Goal: Navigation & Orientation: Go to known website

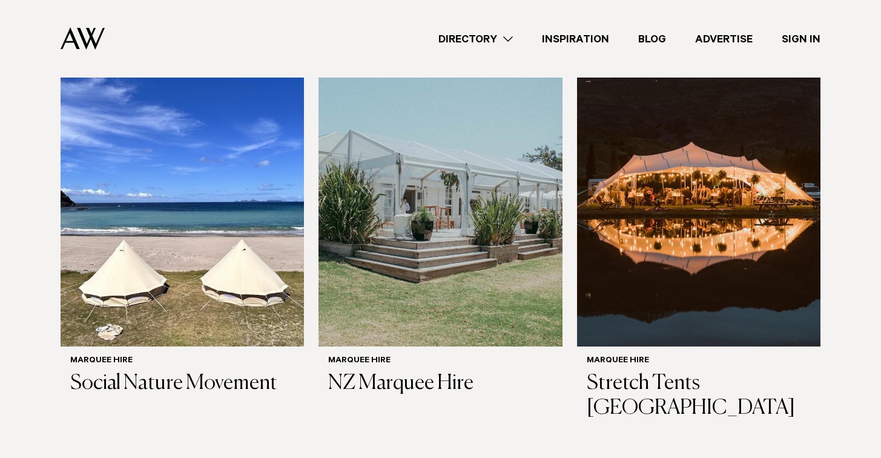
scroll to position [506, 0]
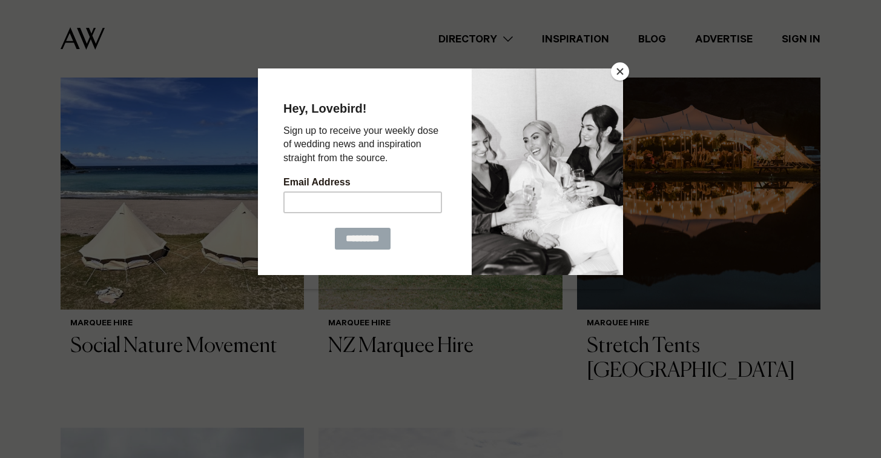
click at [622, 72] on button "Close" at bounding box center [620, 71] width 18 height 18
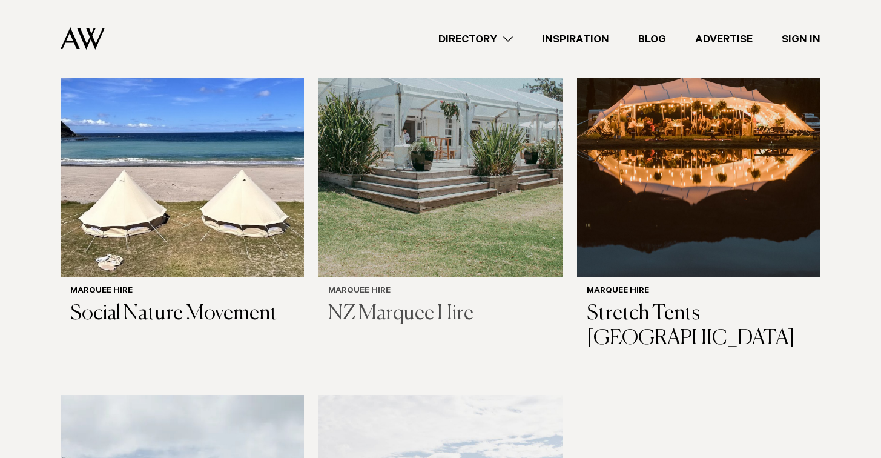
scroll to position [467, 0]
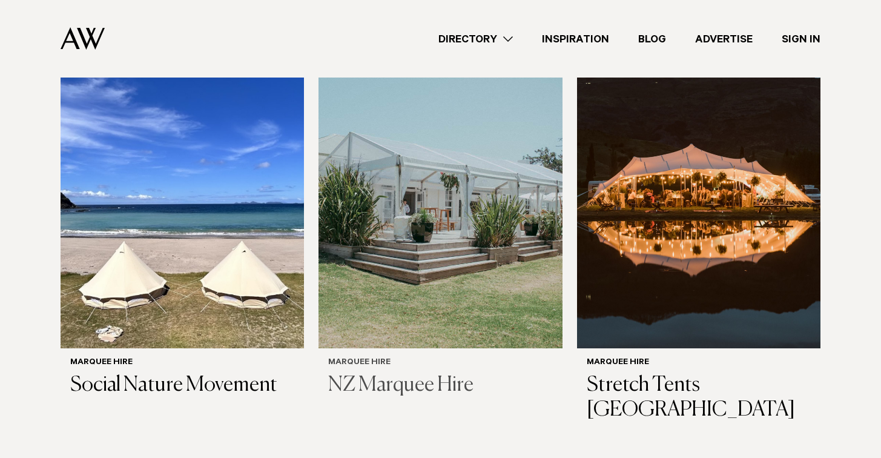
click at [370, 373] on h3 "NZ Marquee Hire" at bounding box center [440, 385] width 224 height 25
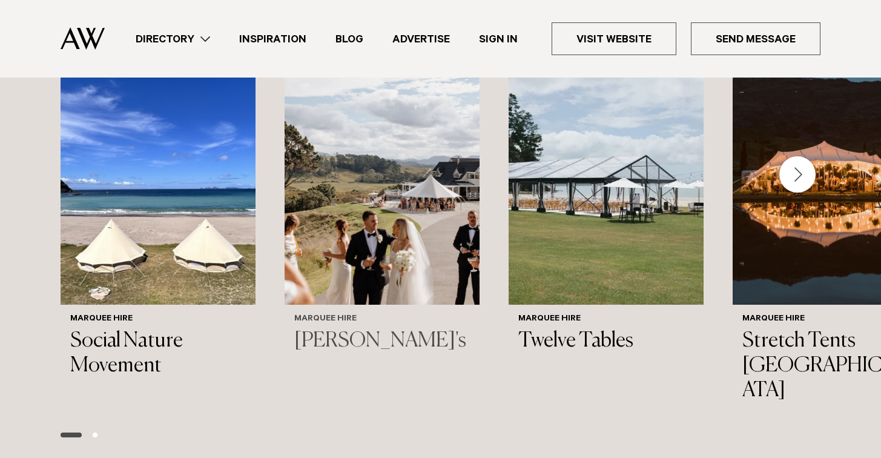
scroll to position [1216, 0]
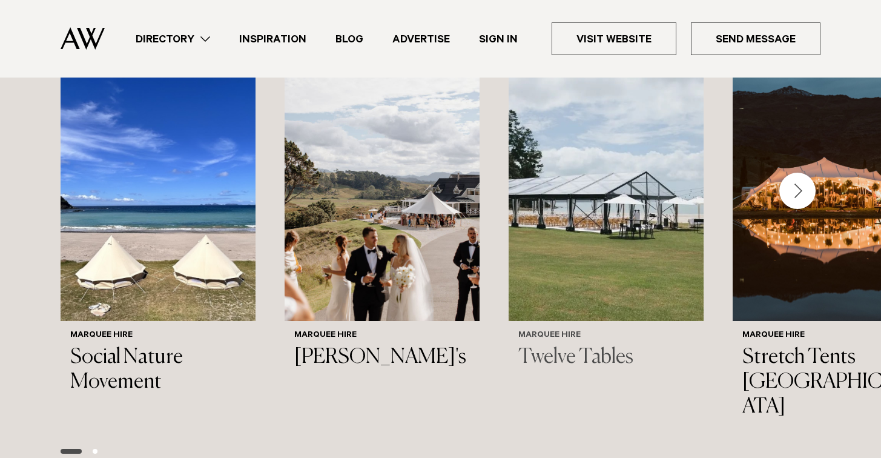
click at [563, 331] on h6 "Marquee Hire" at bounding box center [606, 336] width 176 height 10
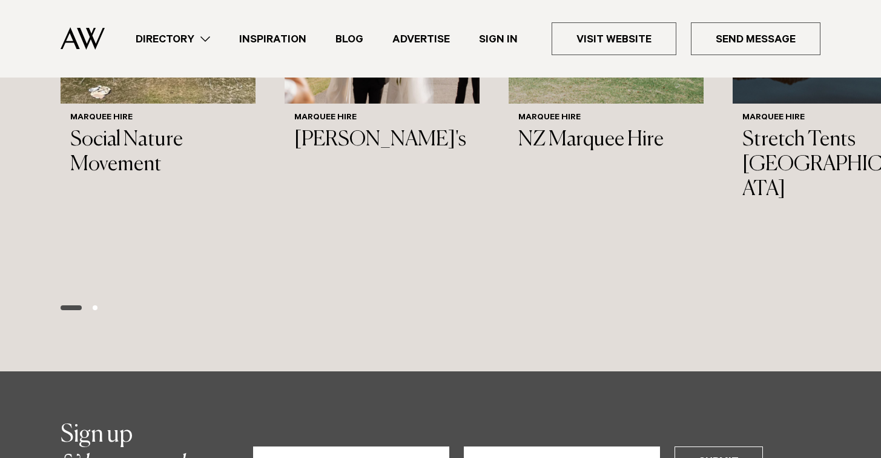
scroll to position [1916, 0]
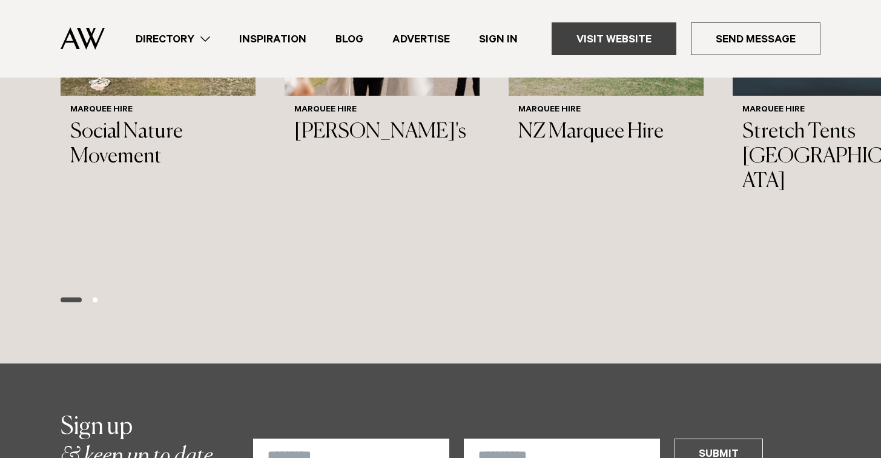
click at [607, 41] on link "Visit Website" at bounding box center [614, 38] width 125 height 33
